Goal: Check status

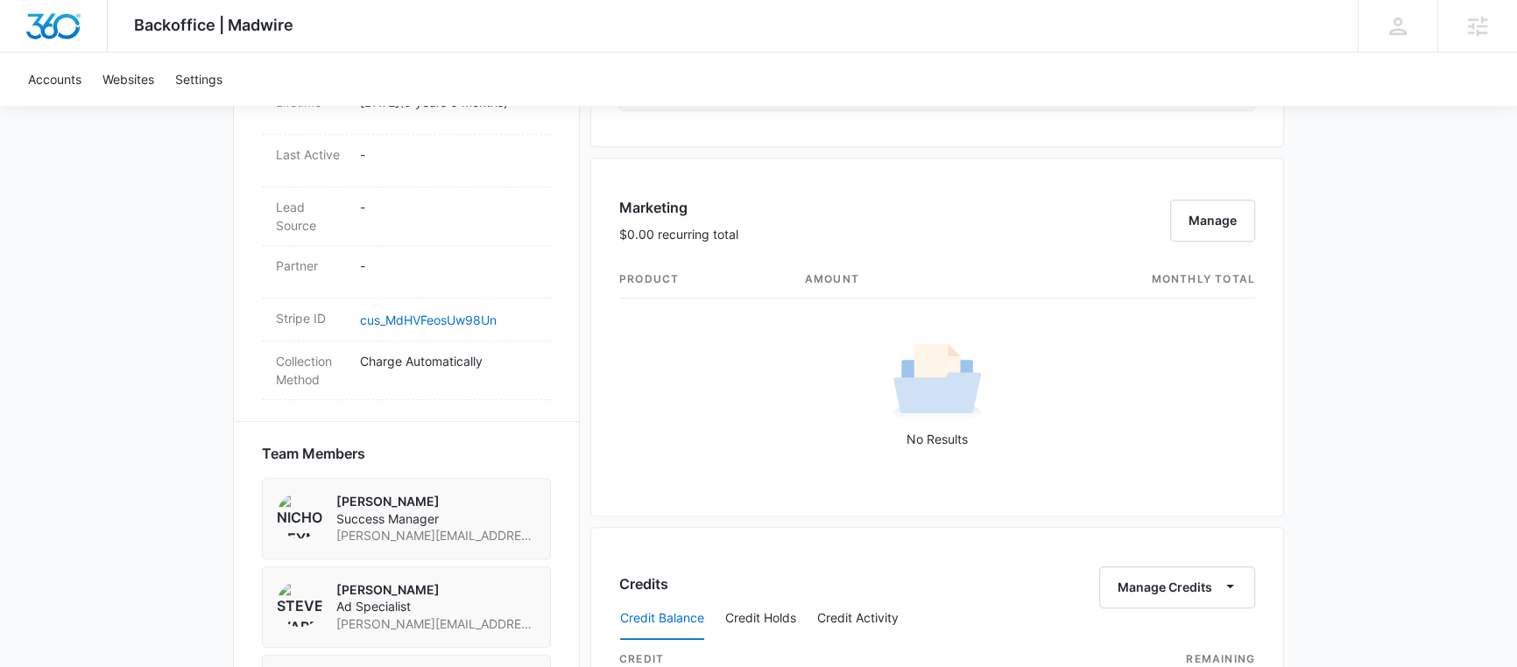
scroll to position [1779, 0]
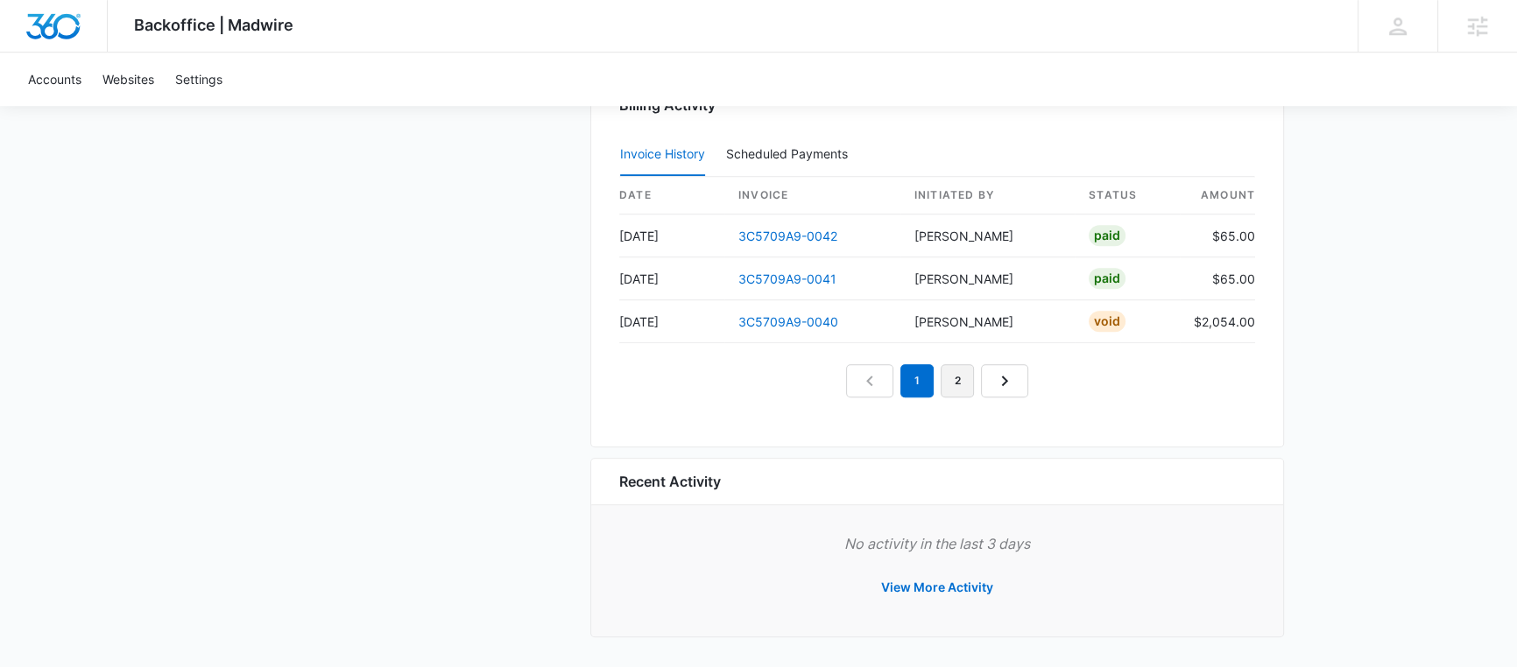
click at [956, 377] on link "2" at bounding box center [956, 380] width 33 height 33
click at [902, 372] on link "1" at bounding box center [896, 380] width 33 height 33
click at [766, 316] on link "3C5709A9-0040" at bounding box center [788, 321] width 100 height 15
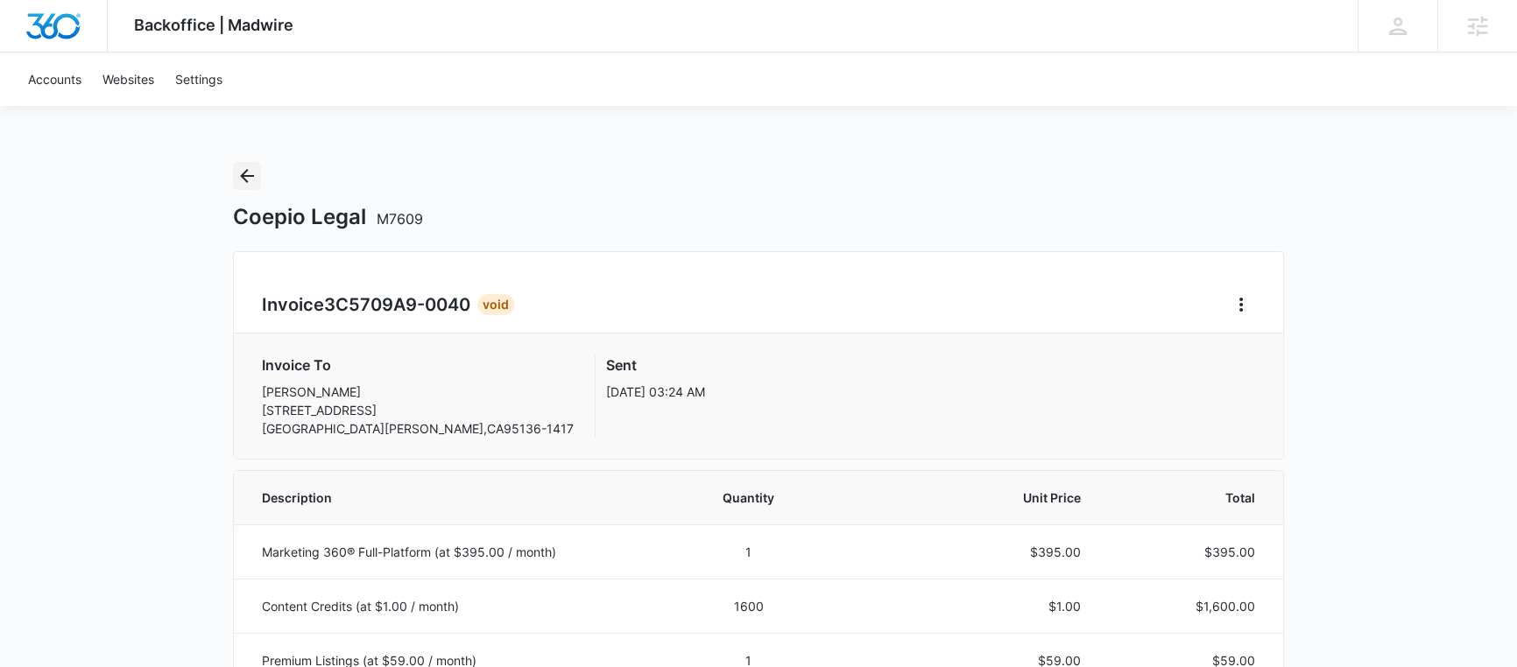
click at [243, 173] on icon "Back" at bounding box center [247, 176] width 14 height 14
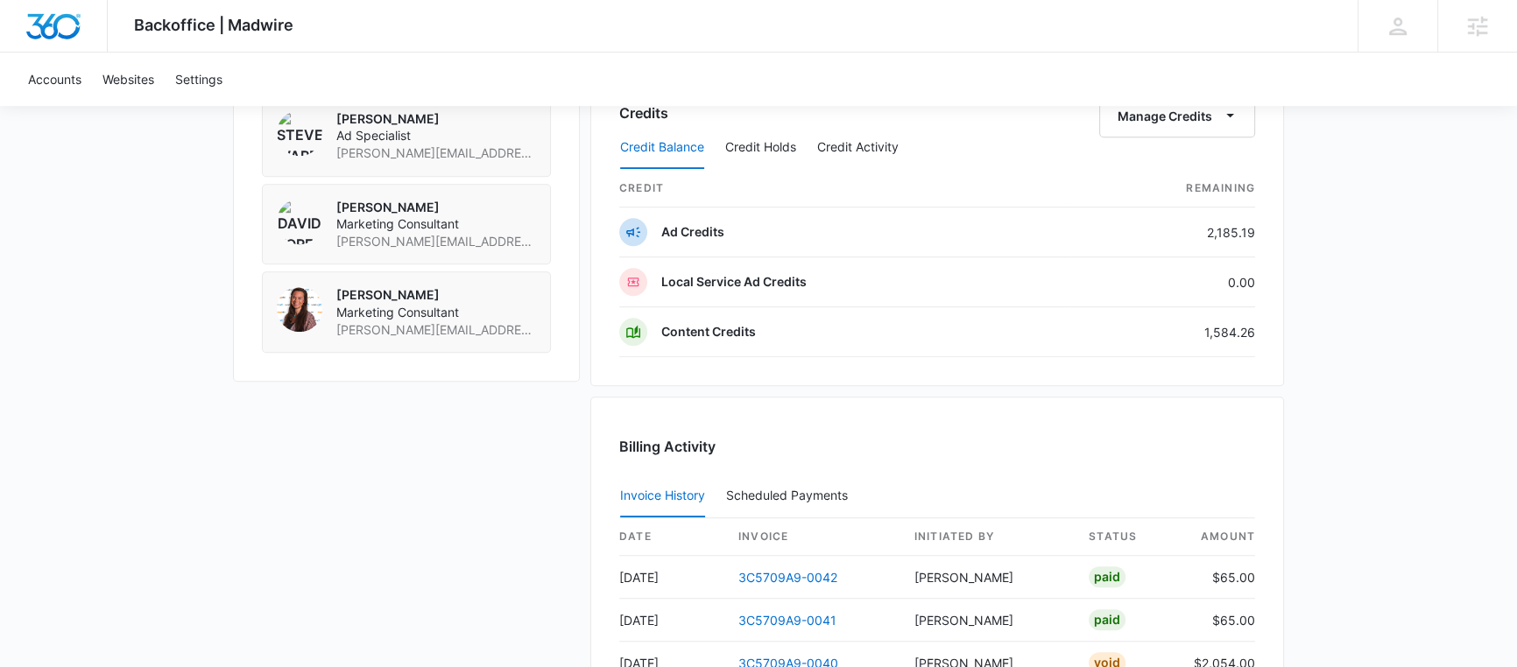
scroll to position [1325, 0]
